Goal: Task Accomplishment & Management: Use online tool/utility

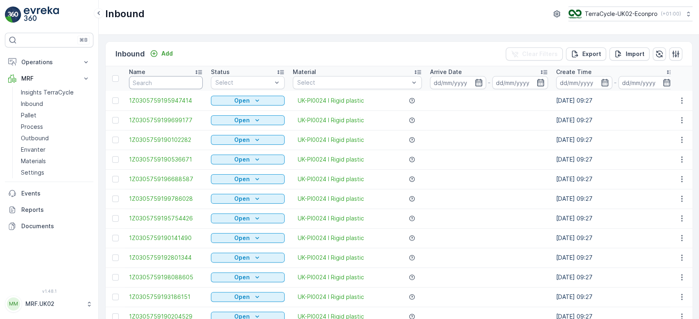
click at [157, 84] on input "text" at bounding box center [166, 82] width 74 height 13
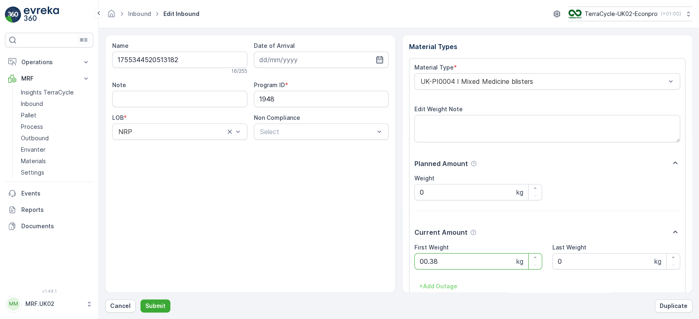
click at [140, 300] on button "Submit" at bounding box center [155, 306] width 30 height 13
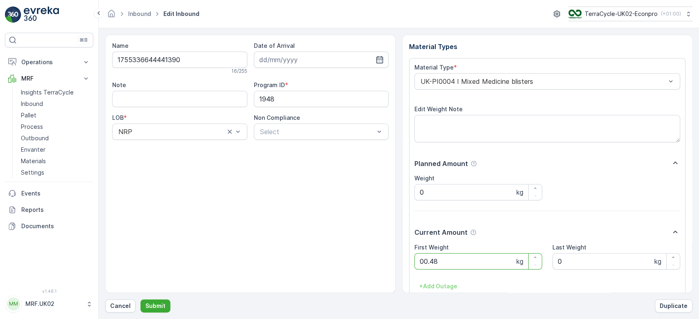
click at [140, 300] on button "Submit" at bounding box center [155, 306] width 30 height 13
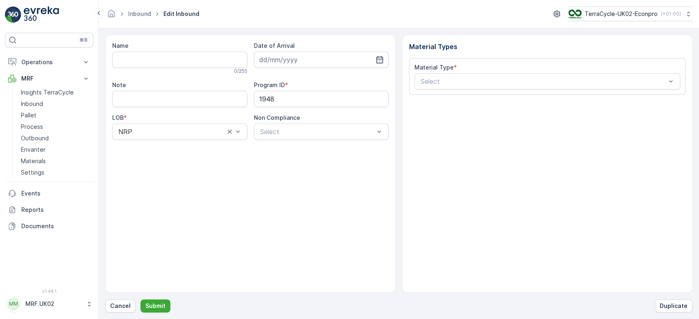
type input "1754560708845504"
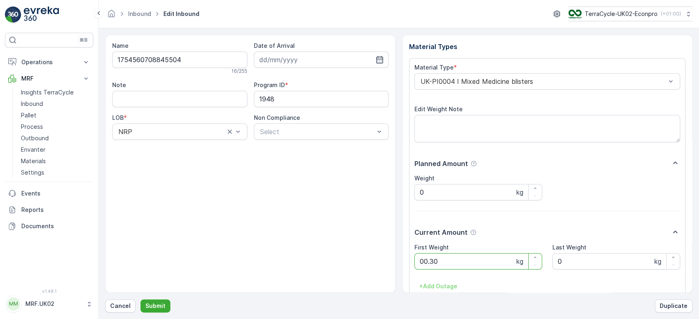
click at [140, 300] on button "Submit" at bounding box center [155, 306] width 30 height 13
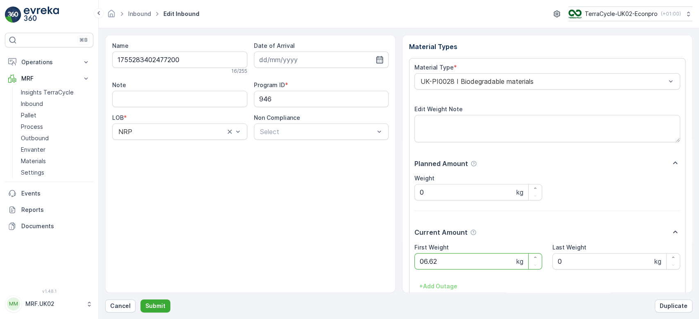
click at [140, 300] on button "Submit" at bounding box center [155, 306] width 30 height 13
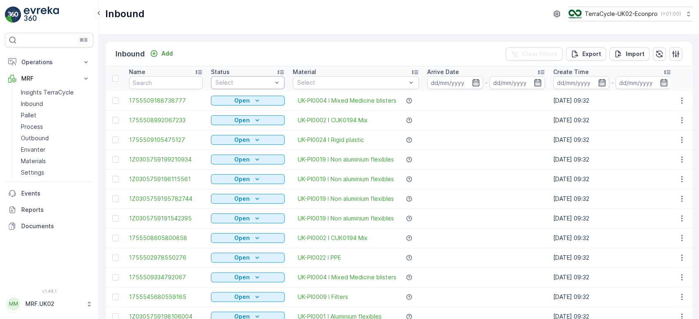
click at [249, 84] on div at bounding box center [244, 82] width 58 height 7
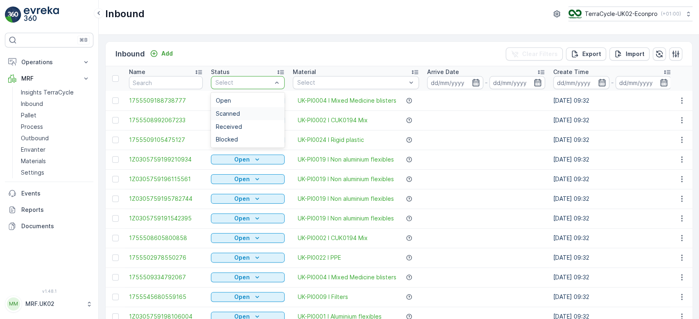
click at [231, 115] on span "Scanned" at bounding box center [228, 114] width 24 height 7
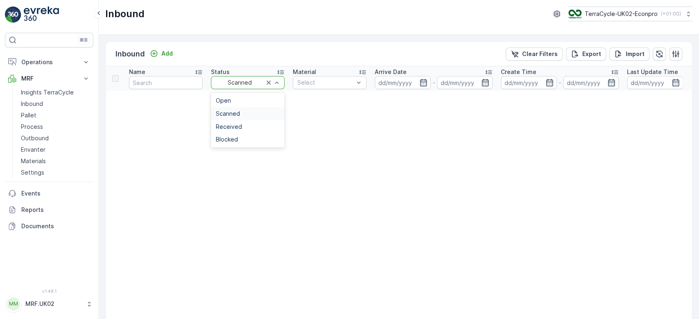
click at [263, 82] on div at bounding box center [240, 82] width 50 height 7
